Goal: Navigation & Orientation: Find specific page/section

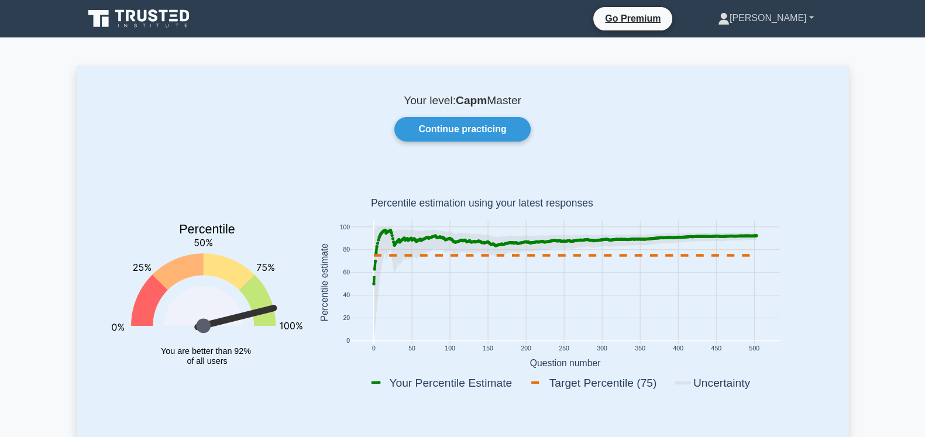
click at [791, 22] on link "[PERSON_NAME]" at bounding box center [766, 17] width 152 height 23
click at [745, 49] on link "Profile" at bounding box center [736, 45] width 92 height 19
click at [778, 30] on ul "Go Premium Braden Profile Settings" at bounding box center [717, 18] width 249 height 25
click at [781, 19] on link "[PERSON_NAME]" at bounding box center [766, 17] width 152 height 23
click at [751, 63] on link "Settings" at bounding box center [736, 64] width 92 height 19
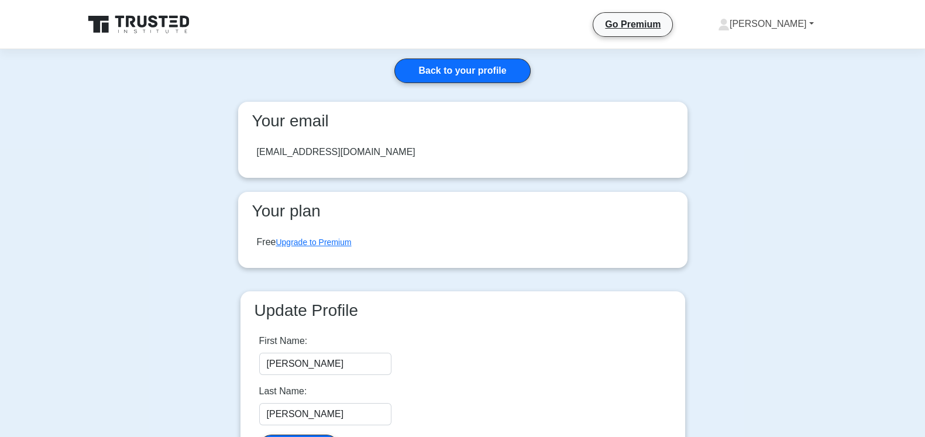
click at [797, 33] on link "[PERSON_NAME]" at bounding box center [766, 23] width 152 height 23
click at [769, 43] on link "Profile" at bounding box center [736, 51] width 92 height 19
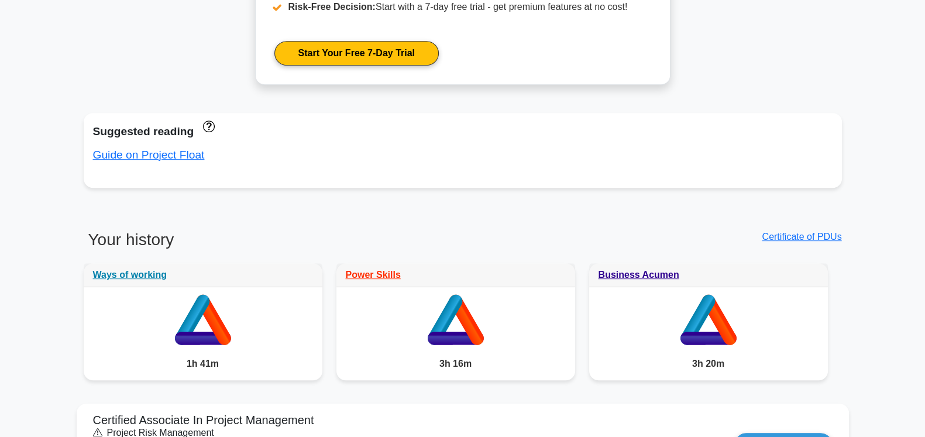
scroll to position [674, 0]
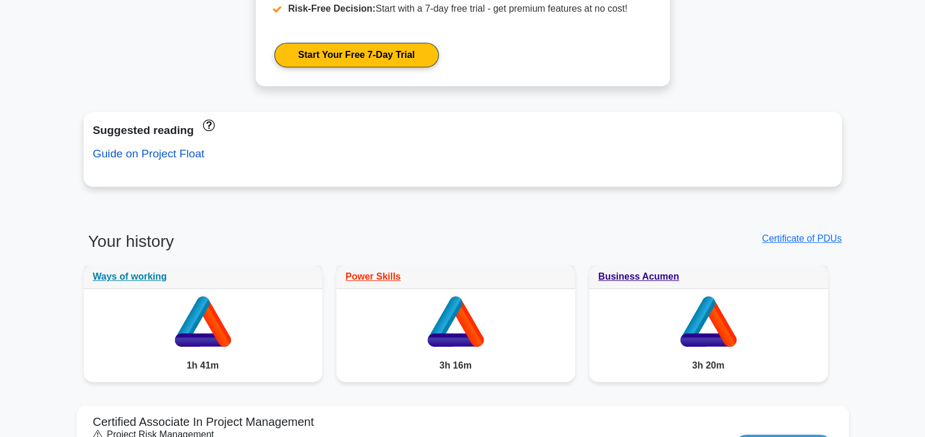
click at [160, 152] on link "Guide on Project Float" at bounding box center [149, 153] width 112 height 12
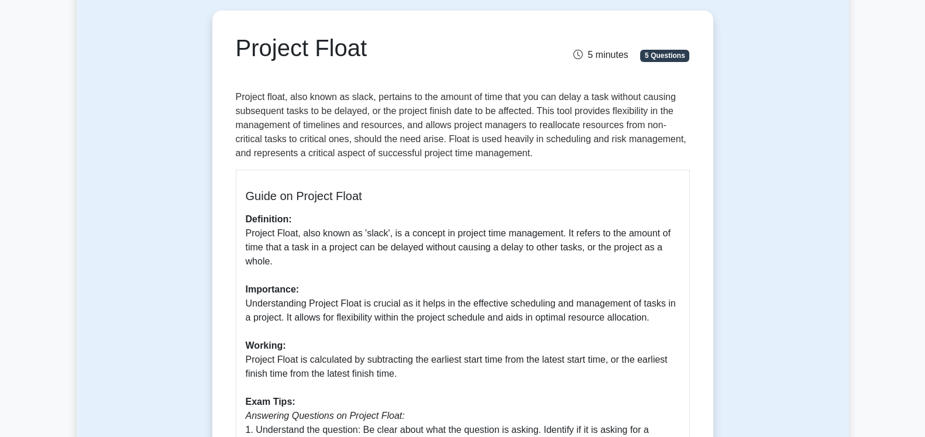
scroll to position [97, 0]
